Goal: Information Seeking & Learning: Learn about a topic

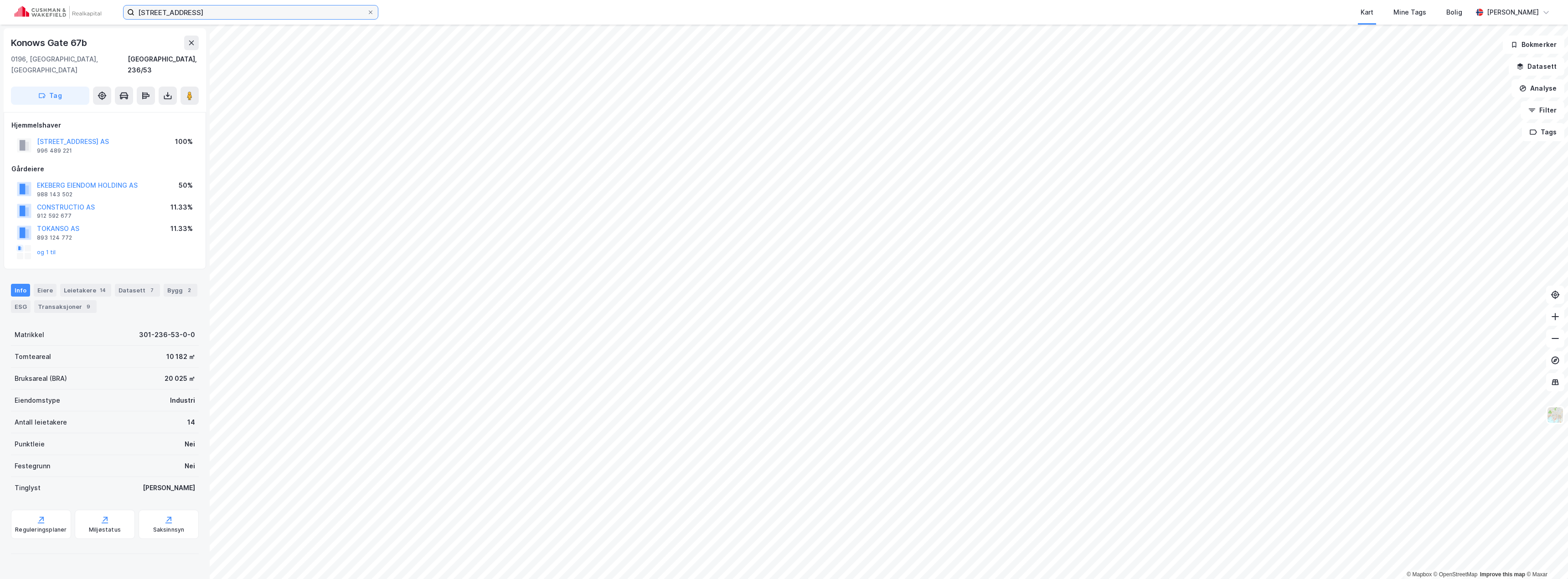
click at [252, 10] on input "konows gate 67b" at bounding box center [251, 12] width 232 height 13
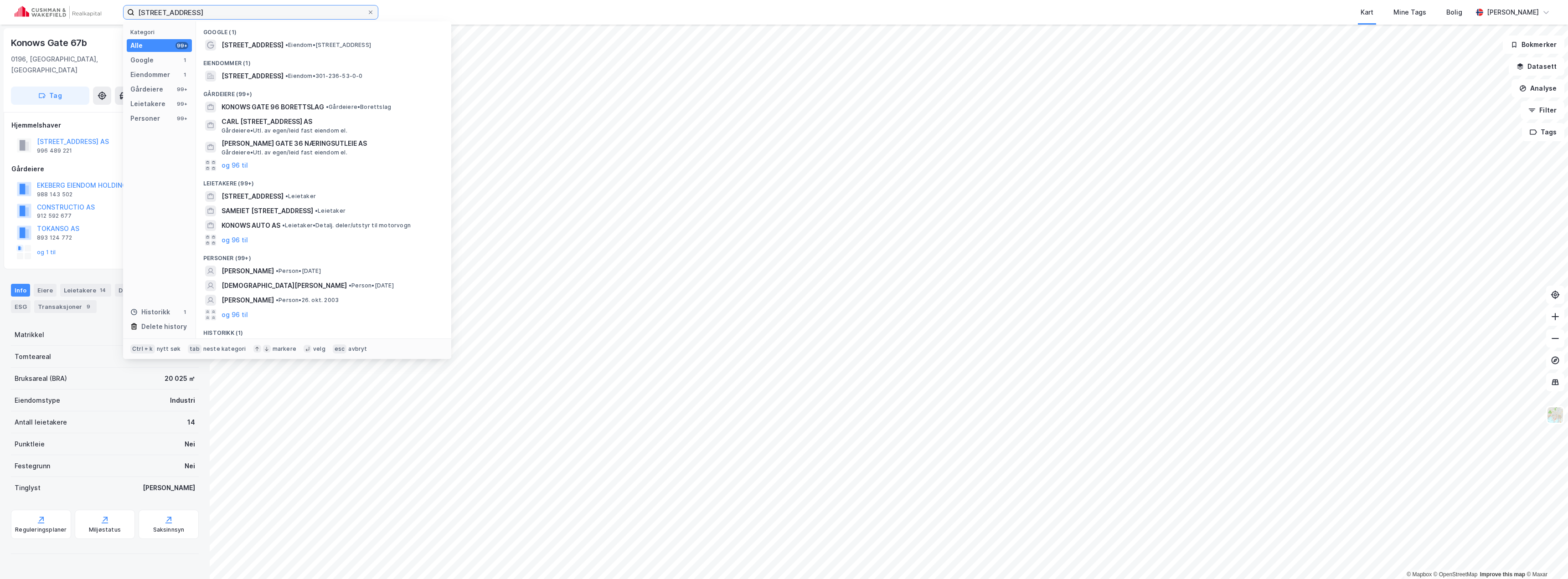
click at [252, 10] on input "konows gate 67b" at bounding box center [251, 12] width 232 height 13
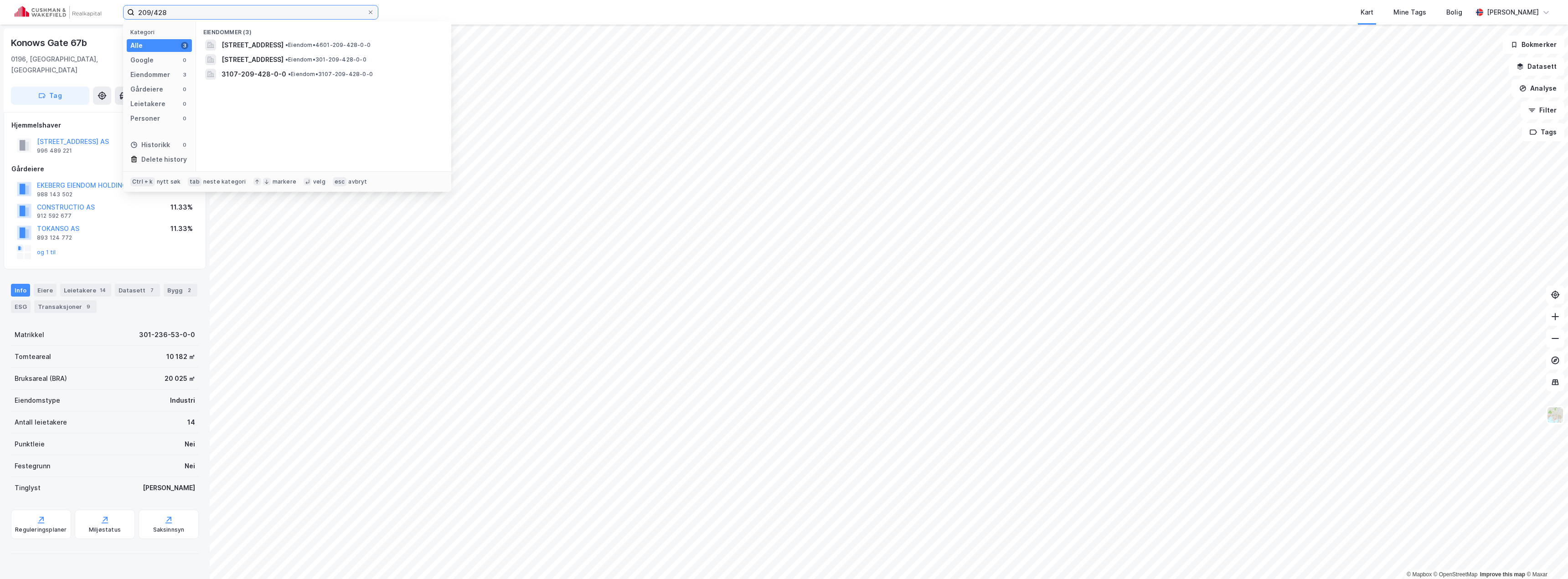
click at [184, 11] on input "209/428" at bounding box center [251, 12] width 232 height 13
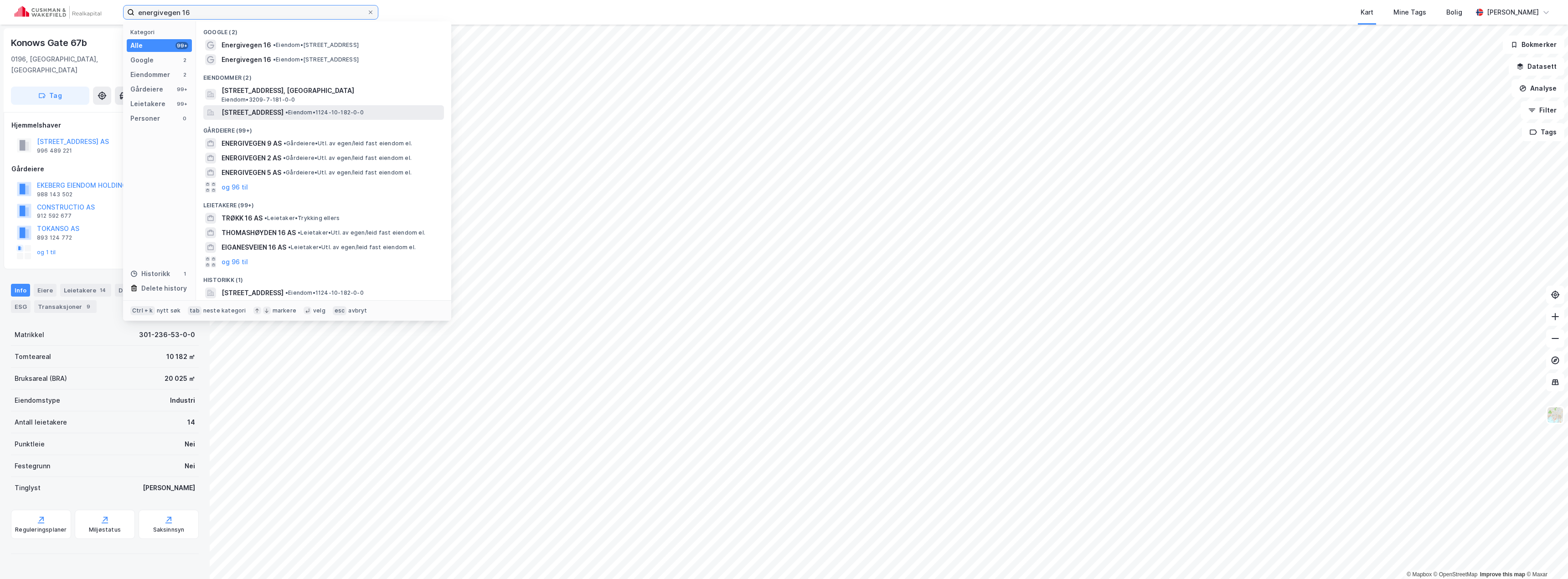
type input "energivegen 16"
click at [263, 112] on span "[STREET_ADDRESS]" at bounding box center [252, 112] width 62 height 11
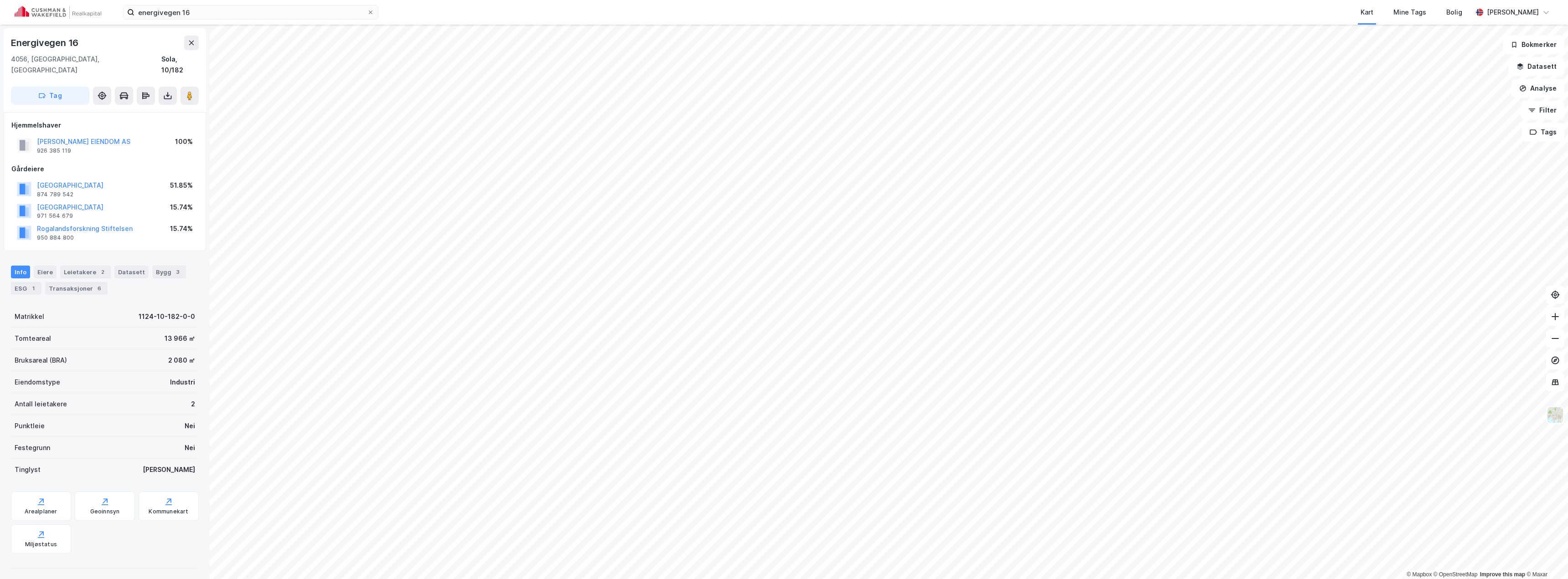
click at [1555, 423] on img at bounding box center [1555, 415] width 17 height 17
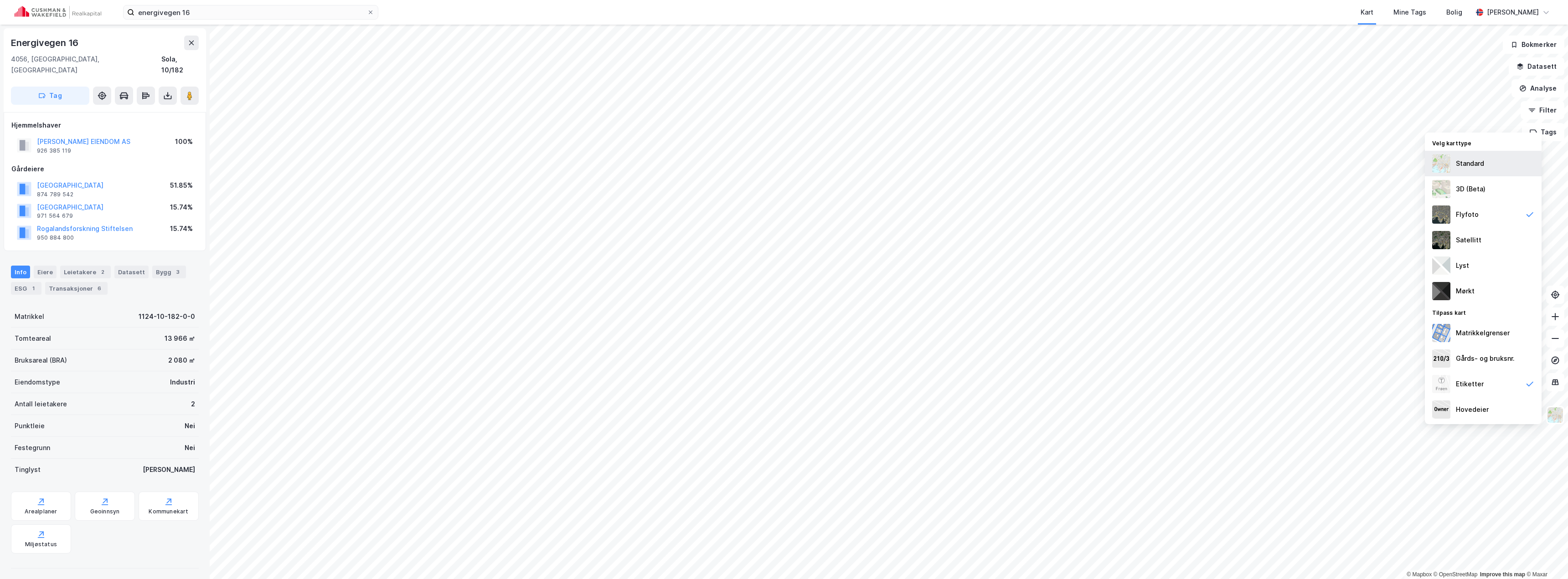
click at [1488, 169] on div "Standard" at bounding box center [1483, 163] width 117 height 26
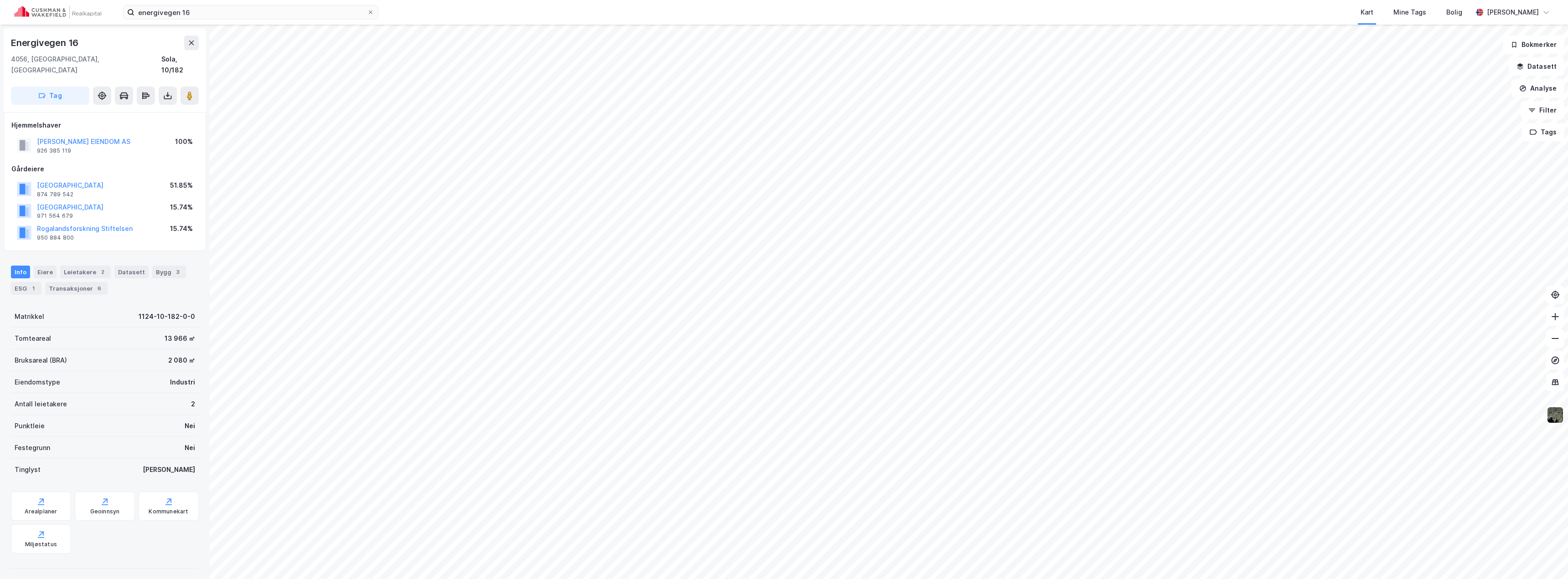
click at [1556, 414] on img at bounding box center [1555, 415] width 17 height 17
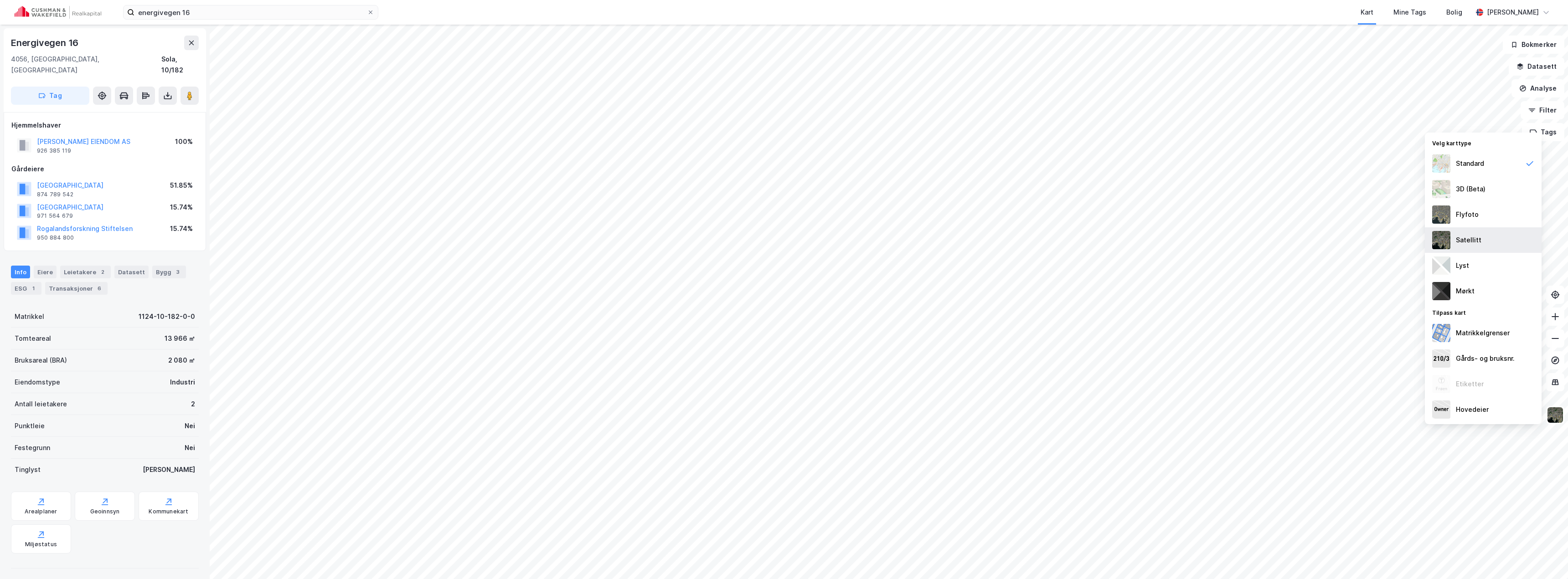
click at [1463, 232] on div "Satellitt" at bounding box center [1483, 240] width 117 height 26
click at [1463, 213] on div "Flyfoto" at bounding box center [1467, 214] width 23 height 11
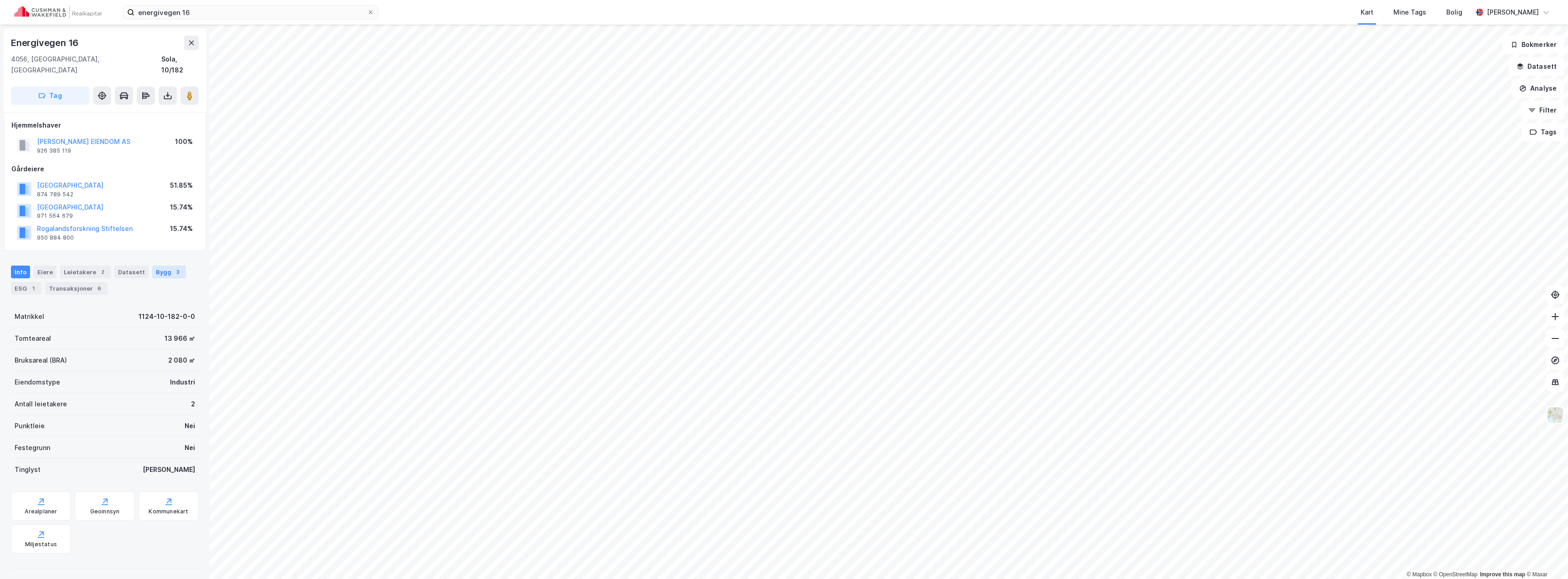
click at [173, 267] on div "3" at bounding box center [178, 272] width 9 height 9
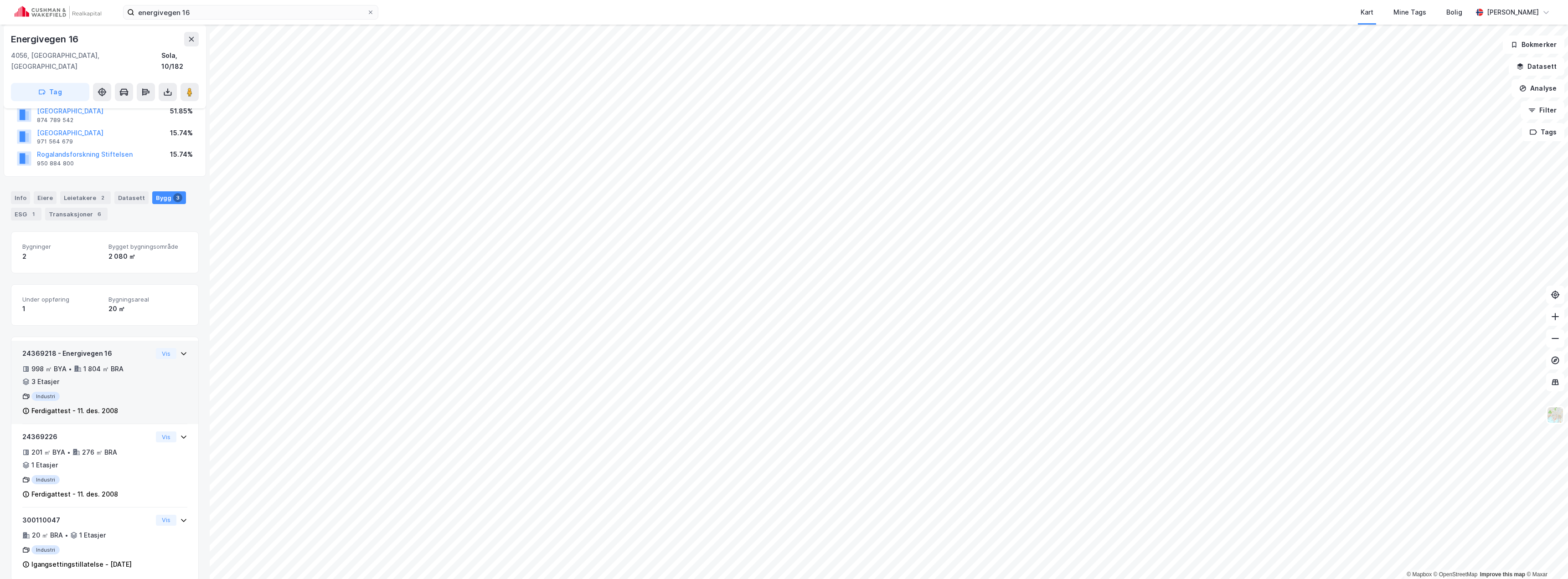
scroll to position [77, 0]
click at [144, 91] on icon at bounding box center [146, 92] width 7 height 3
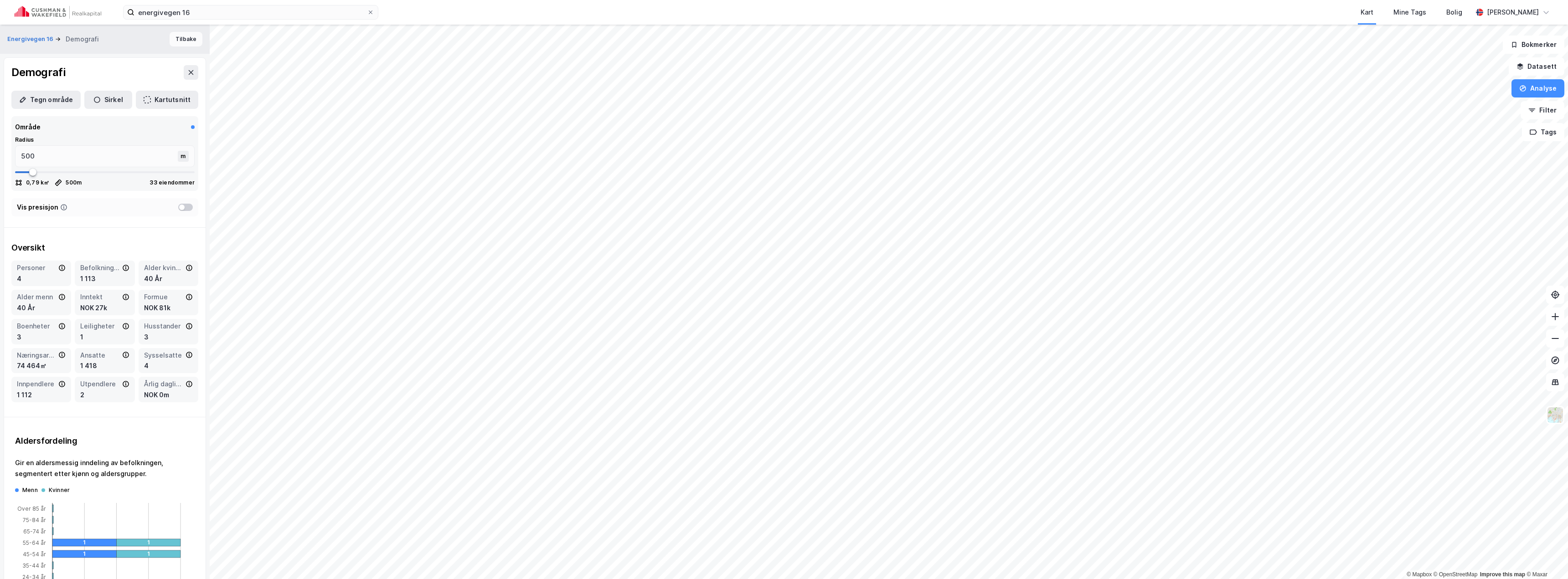
click at [176, 37] on button "Tilbake" at bounding box center [185, 39] width 33 height 15
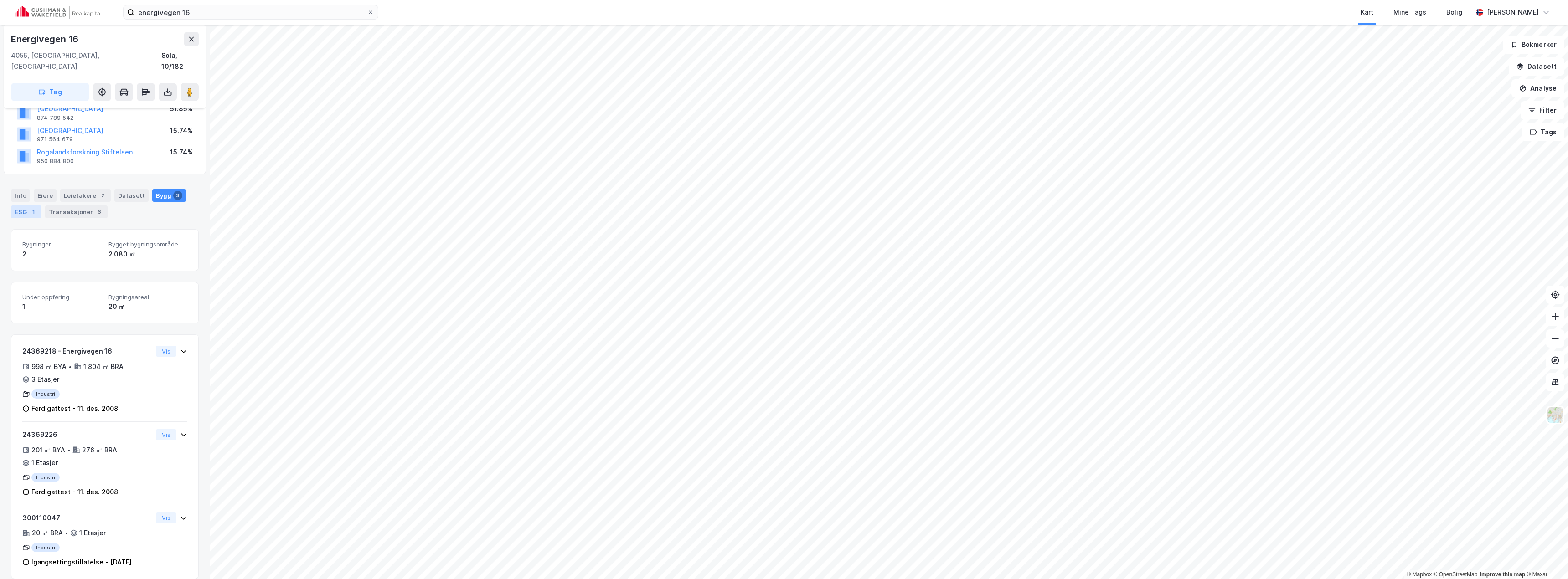
click at [24, 206] on div "ESG 1" at bounding box center [26, 212] width 31 height 13
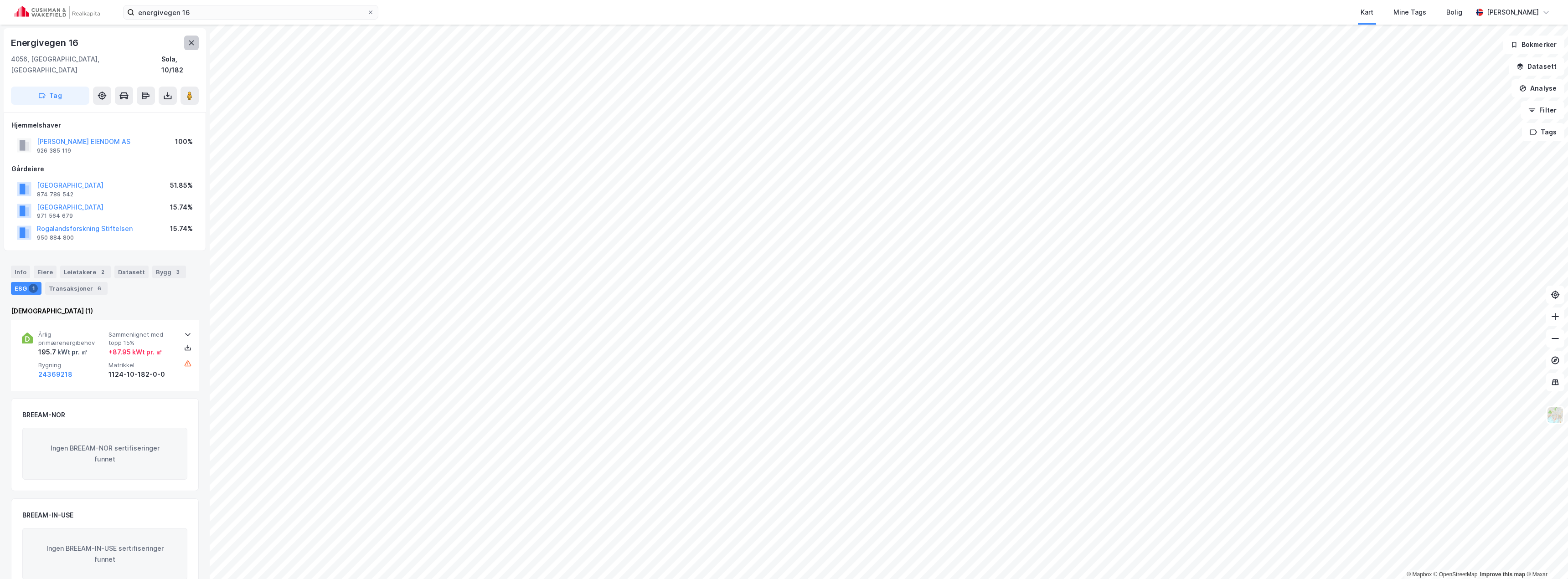
click at [194, 45] on icon at bounding box center [191, 42] width 7 height 7
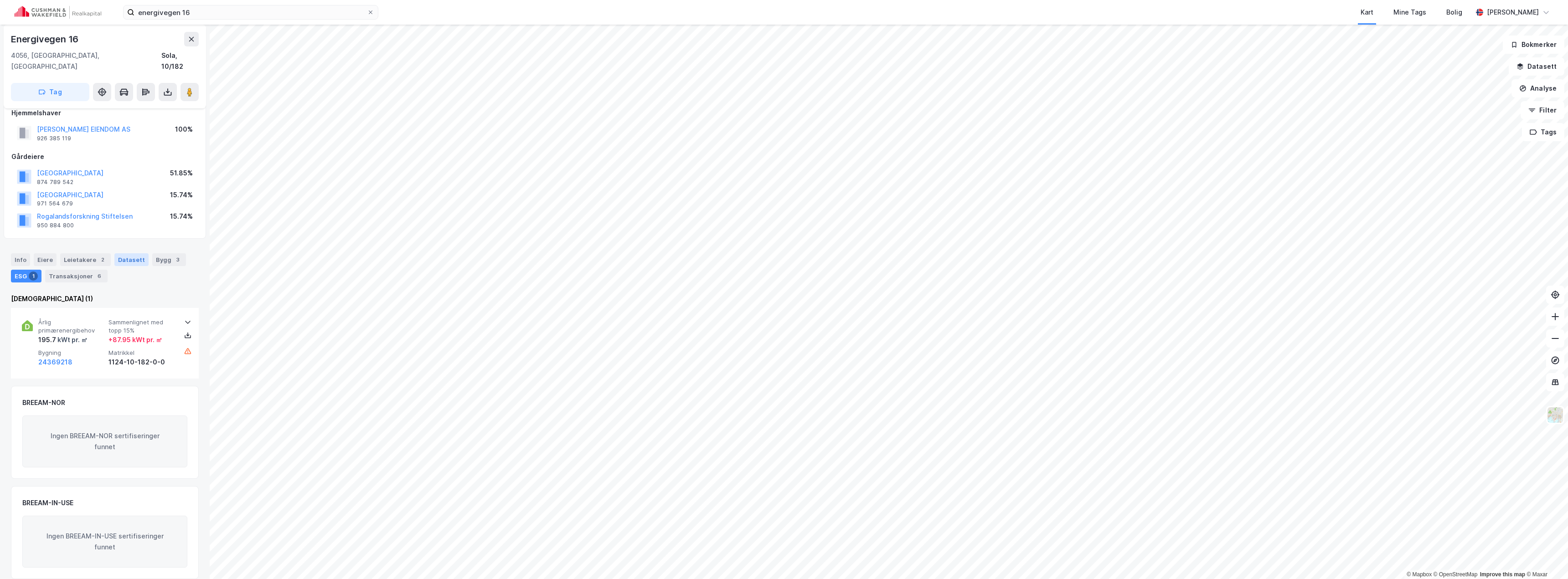
click at [130, 253] on div "Datasett" at bounding box center [132, 260] width 34 height 13
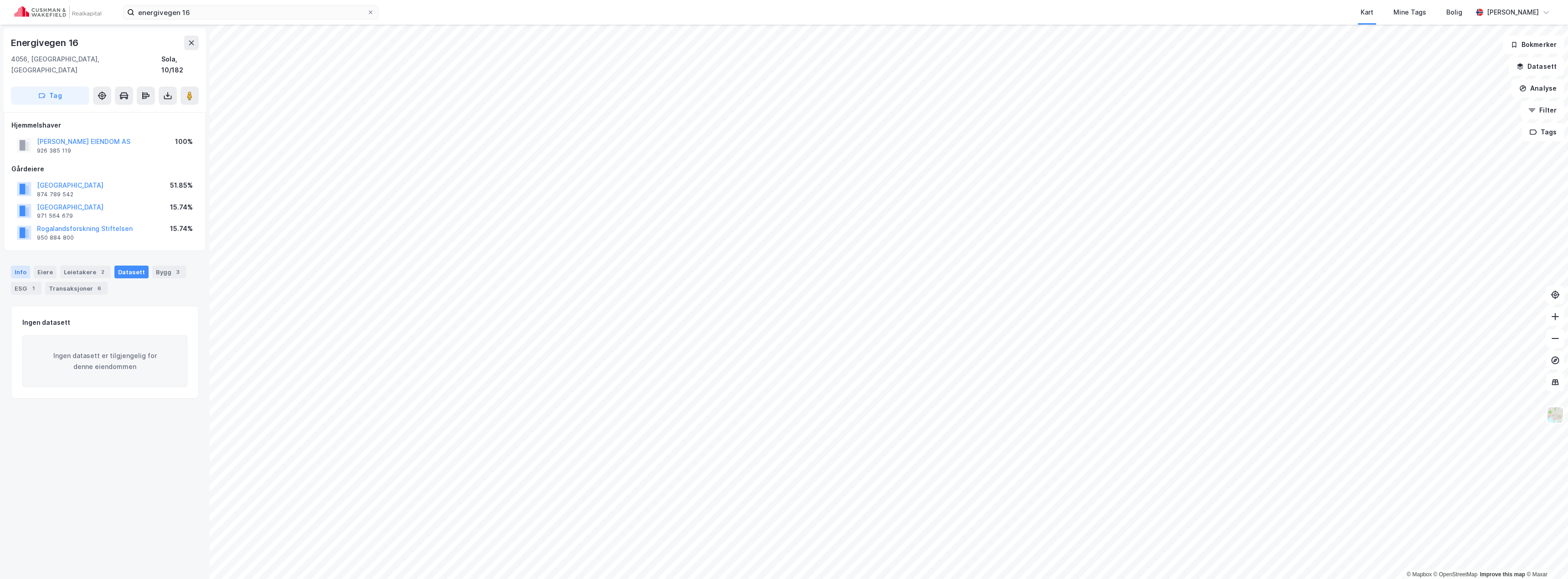
click at [16, 266] on div "Info" at bounding box center [20, 272] width 19 height 13
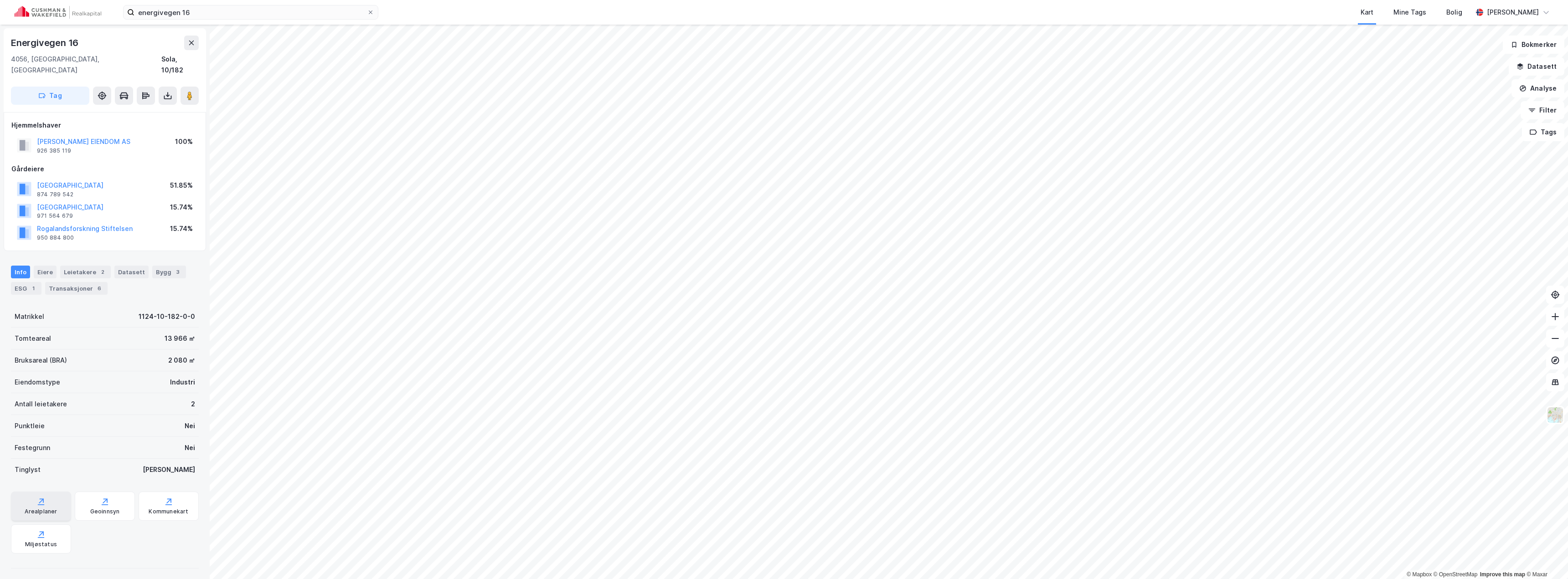
click at [27, 508] on div "Arealplaner" at bounding box center [41, 511] width 33 height 7
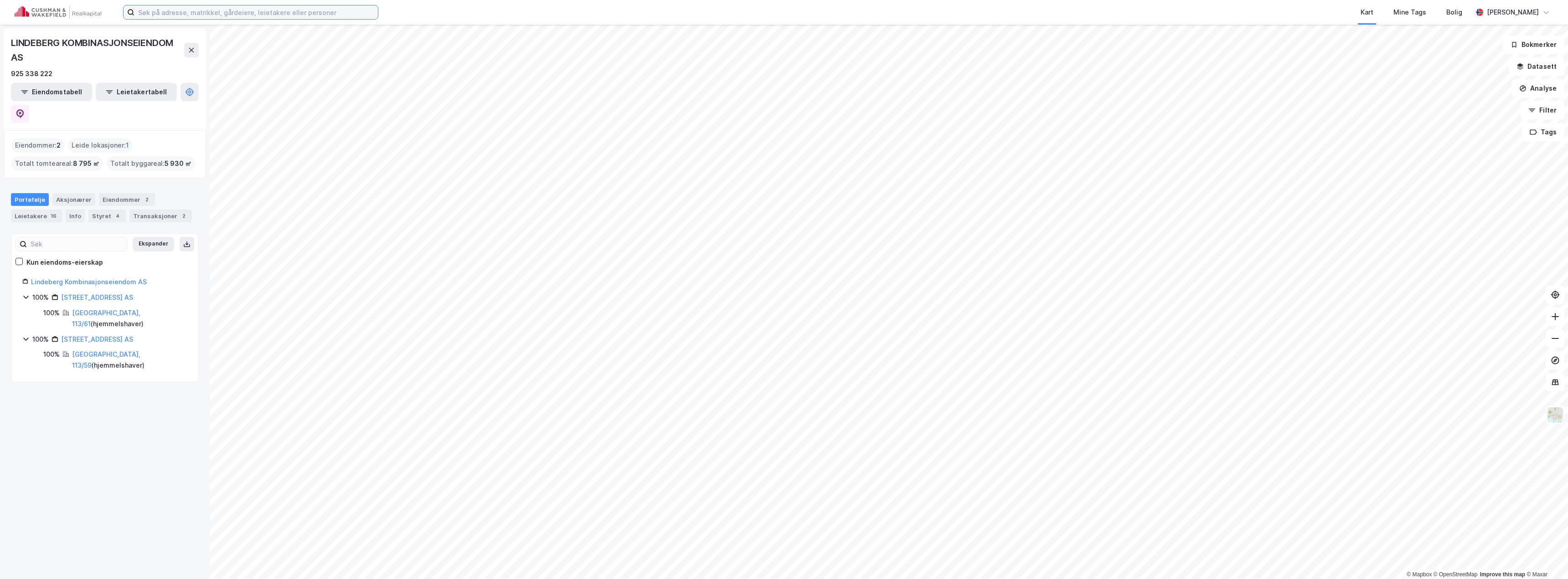
click at [187, 13] on input at bounding box center [256, 12] width 243 height 13
type input "energivegen 16"
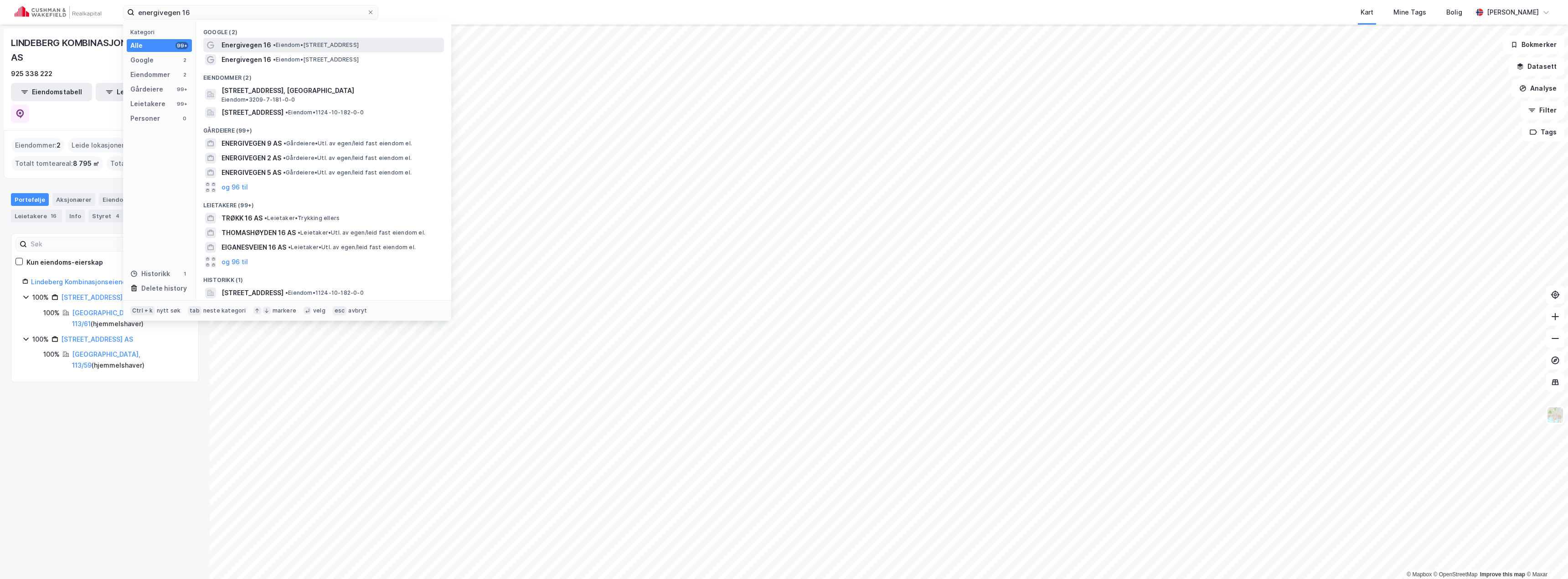
click at [275, 44] on span "•" at bounding box center [274, 45] width 3 height 7
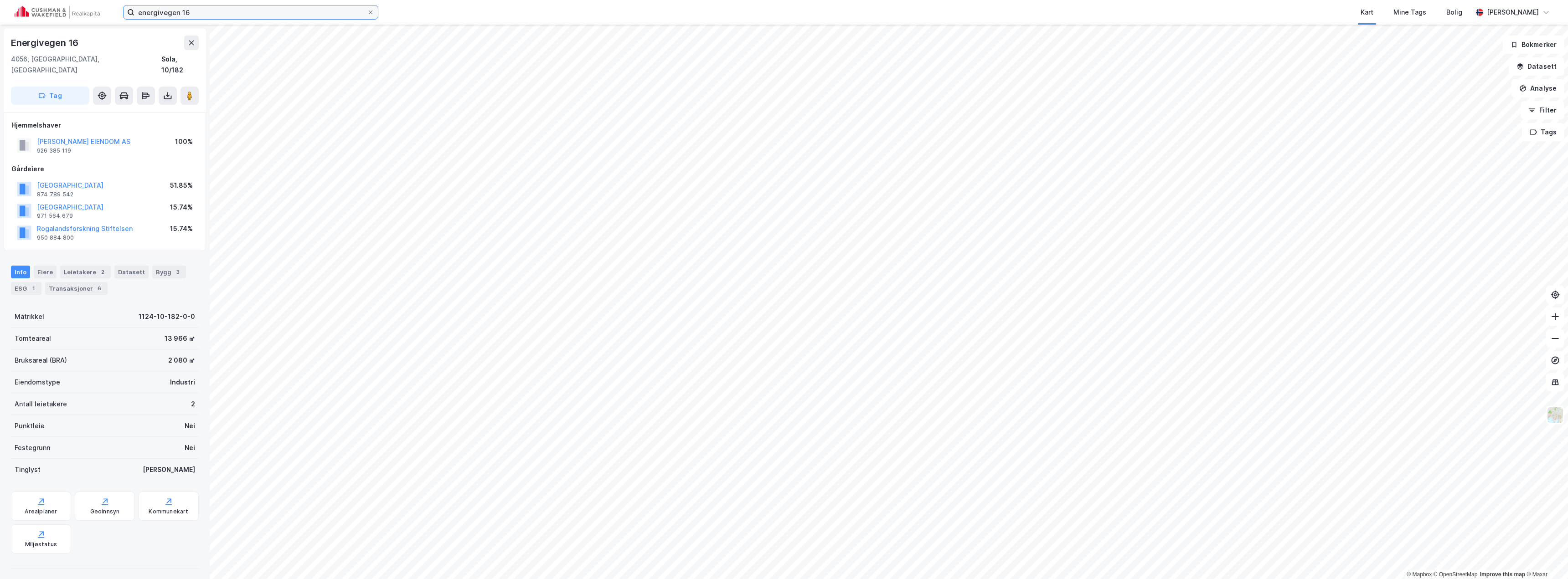
click at [202, 12] on input "energivegen 16" at bounding box center [251, 12] width 232 height 13
click at [88, 136] on div "[PERSON_NAME] EIENDOM AS" at bounding box center [84, 141] width 93 height 11
click at [0, 0] on button "[PERSON_NAME] EIENDOM AS" at bounding box center [0, 0] width 0 height 0
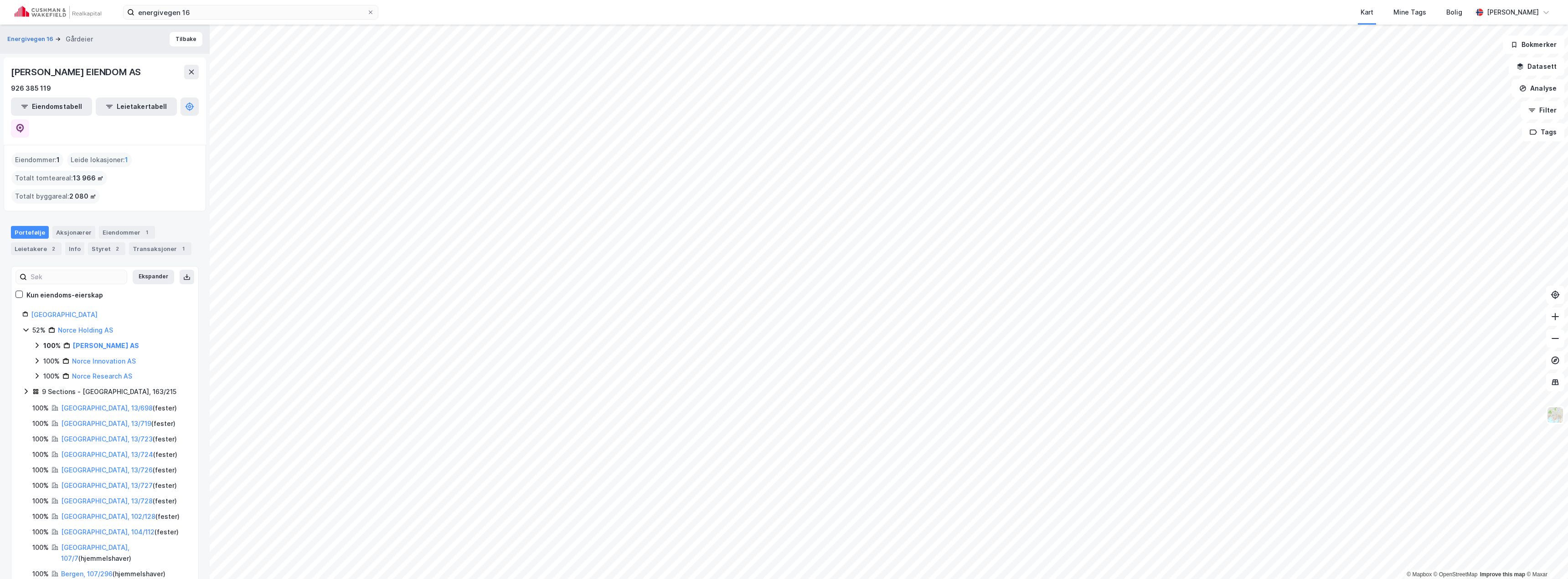
click at [38, 153] on div "Eiendommer : 1" at bounding box center [37, 160] width 52 height 15
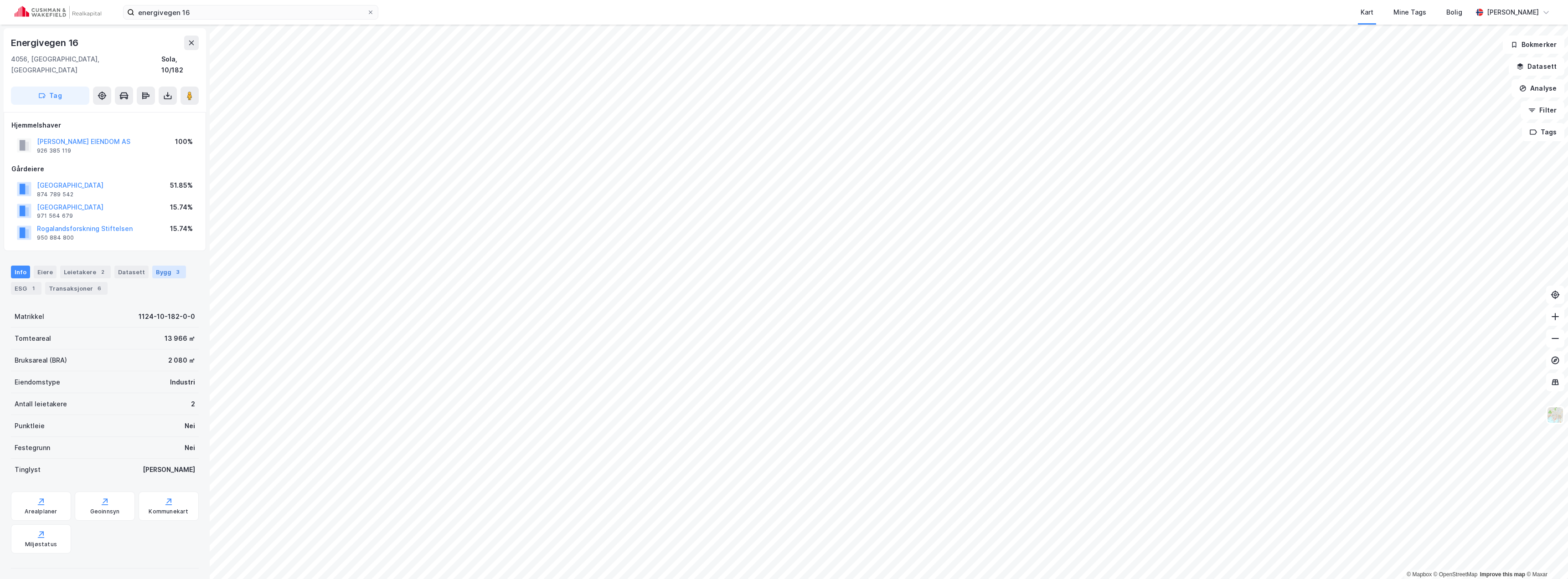
click at [152, 266] on div "Bygg 3" at bounding box center [169, 272] width 34 height 13
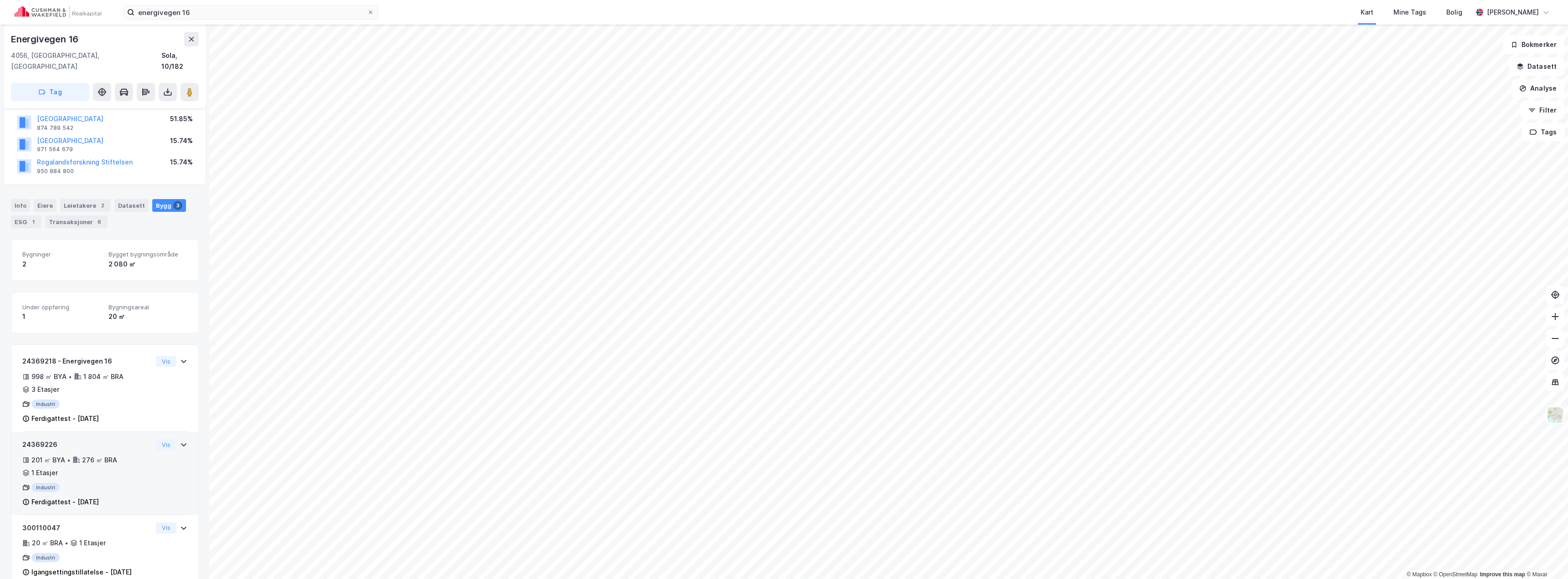
scroll to position [77, 0]
